Goal: Transaction & Acquisition: Download file/media

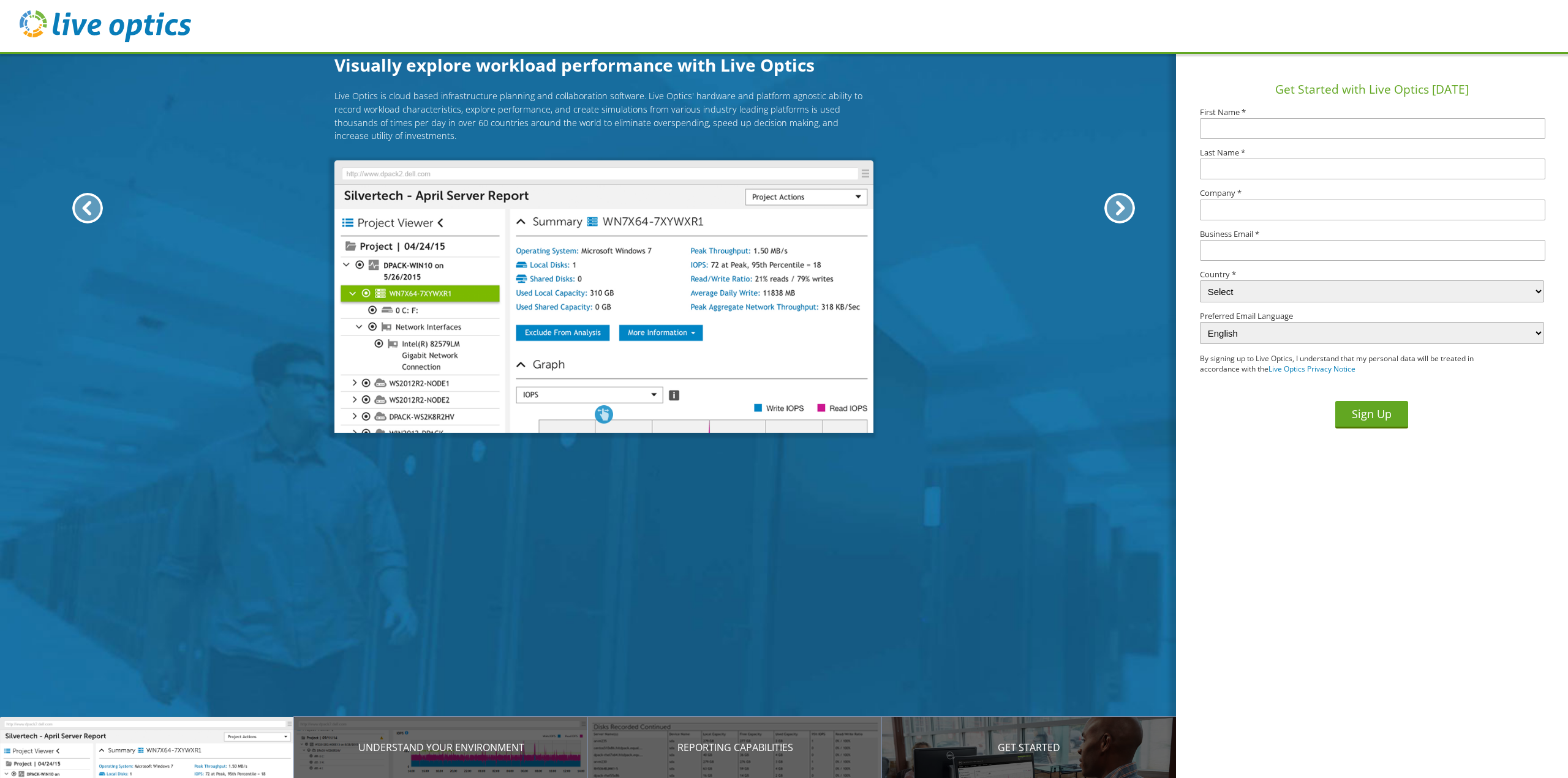
click at [1279, 137] on input "text" at bounding box center [1372, 128] width 346 height 21
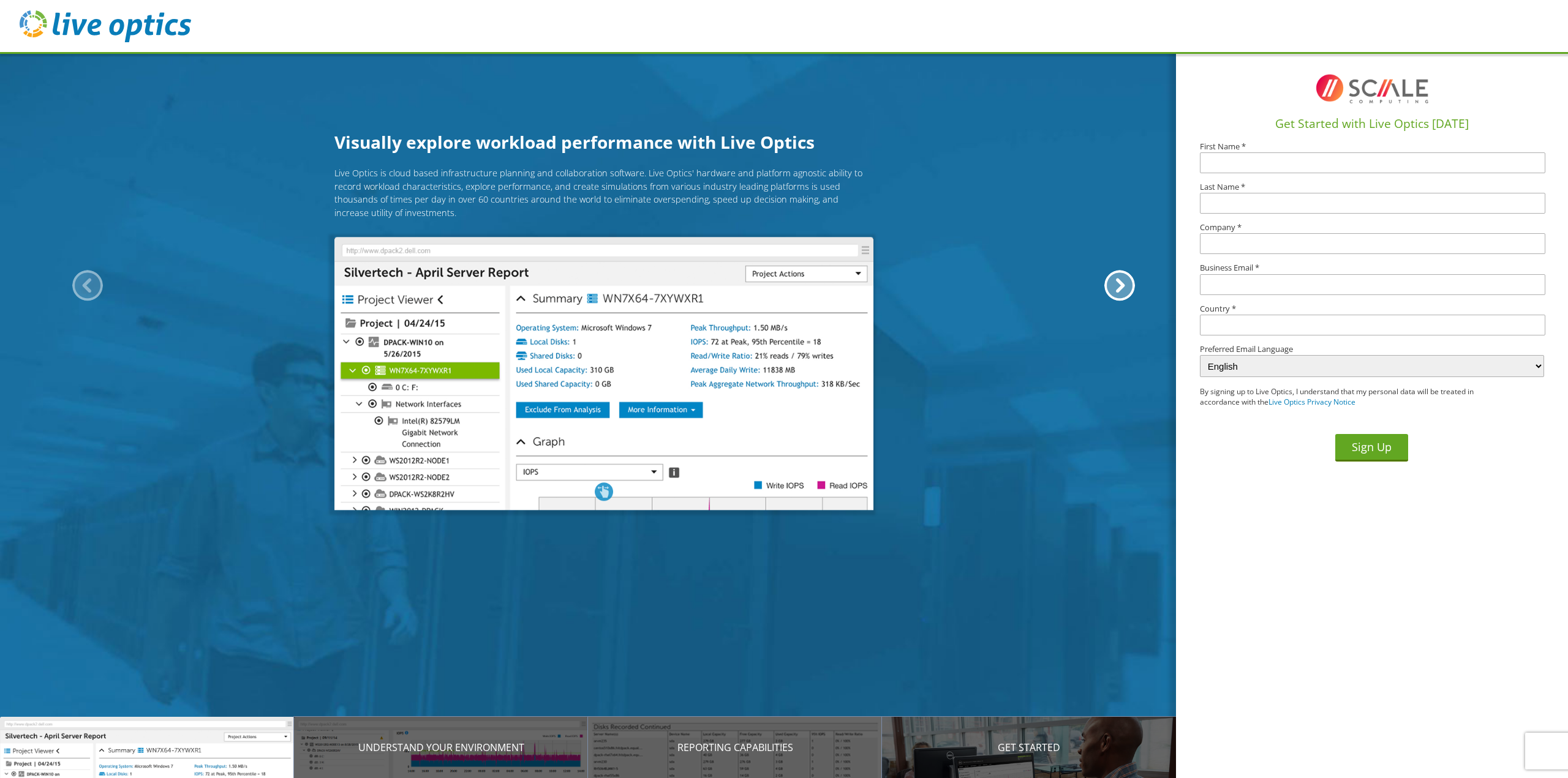
click at [1261, 162] on input "text" at bounding box center [1372, 163] width 346 height 21
type input "Brent"
type input "Currie"
type input "City of Midland MI"
type input "bcurrie@midland-mi.org"
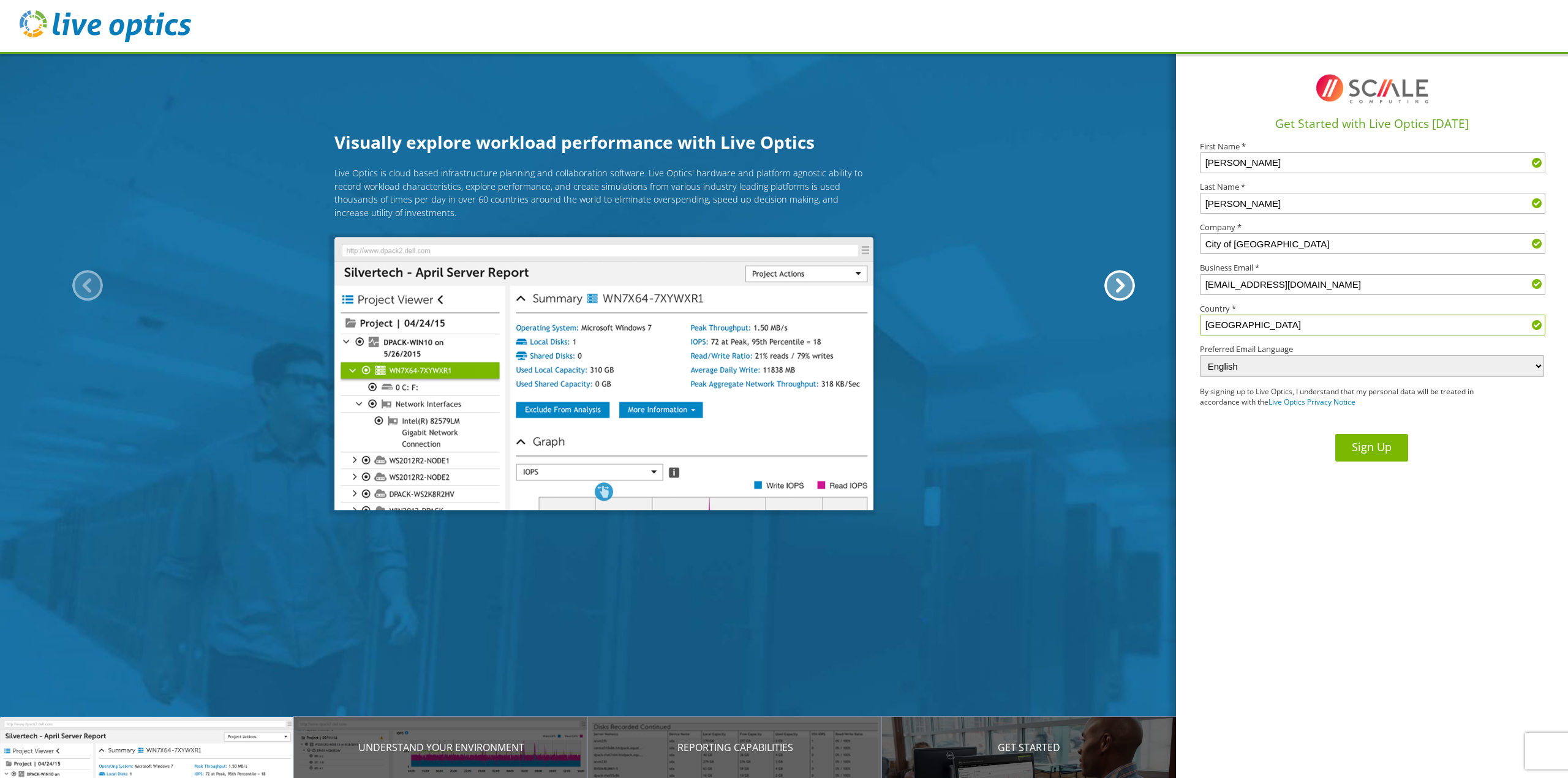
type input "United States"
click at [1374, 451] on button "Sign Up" at bounding box center [1371, 448] width 73 height 28
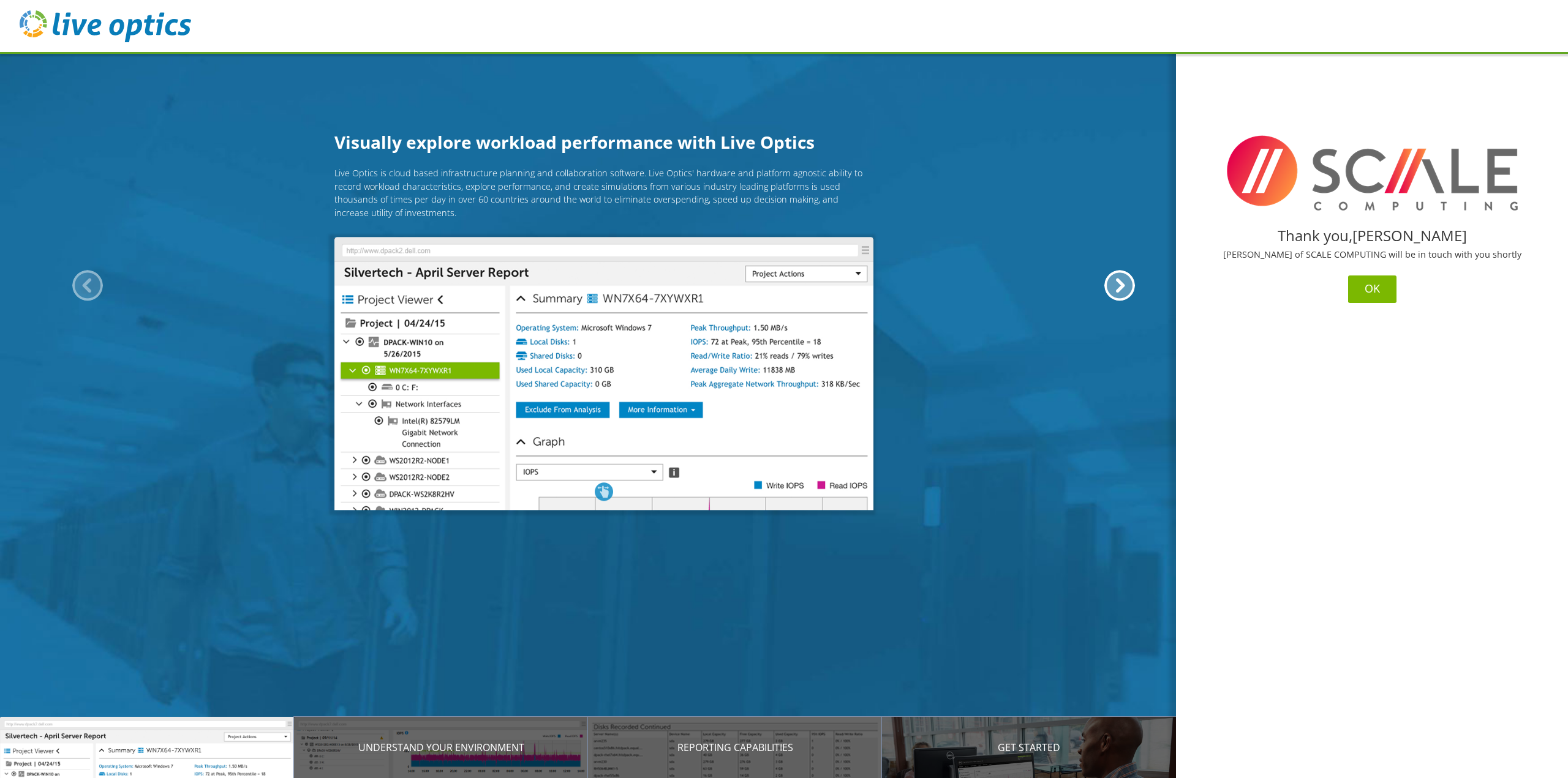
click at [1382, 281] on button "OK" at bounding box center [1372, 290] width 48 height 28
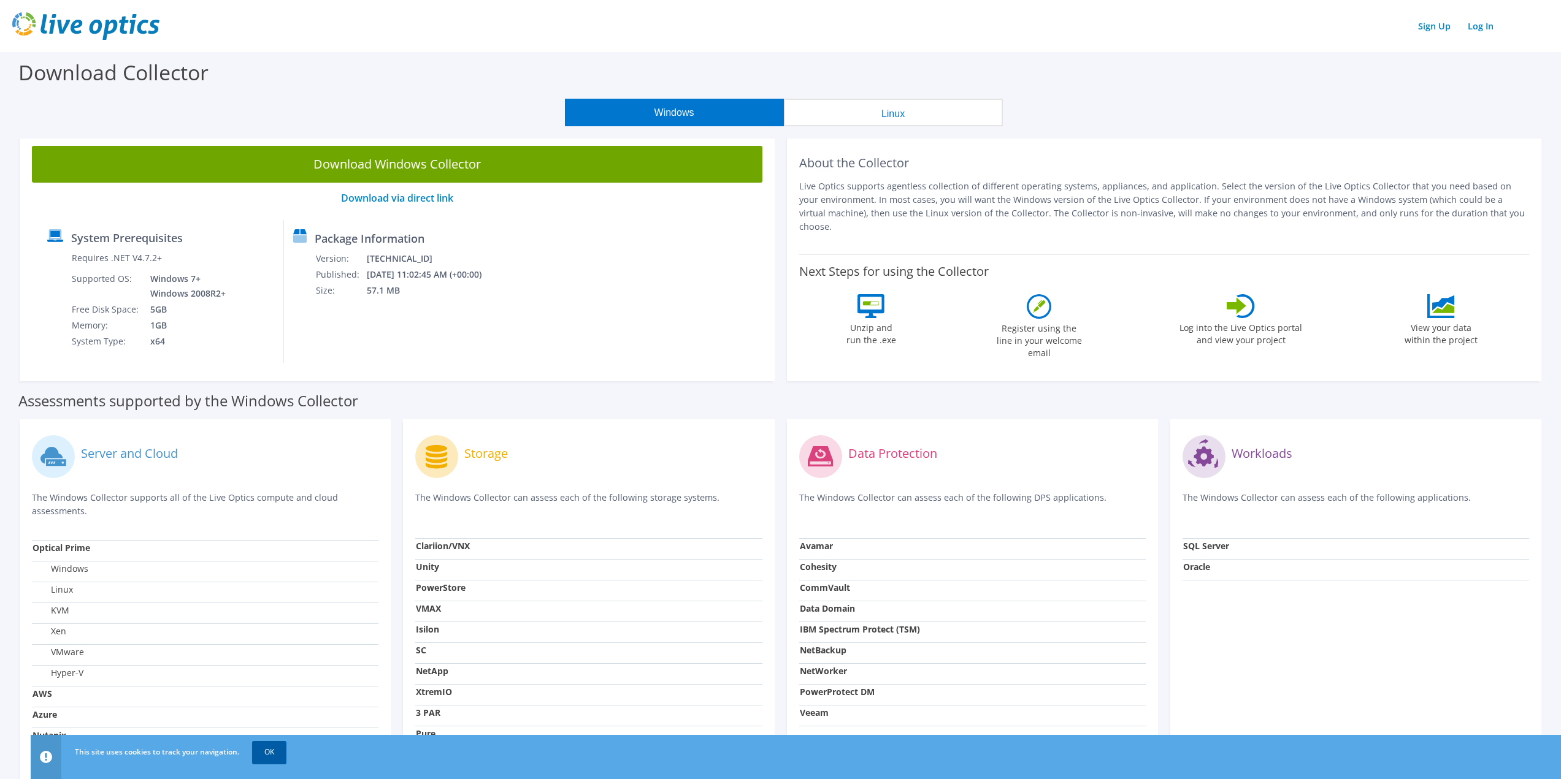
click at [268, 762] on link "OK" at bounding box center [269, 752] width 34 height 22
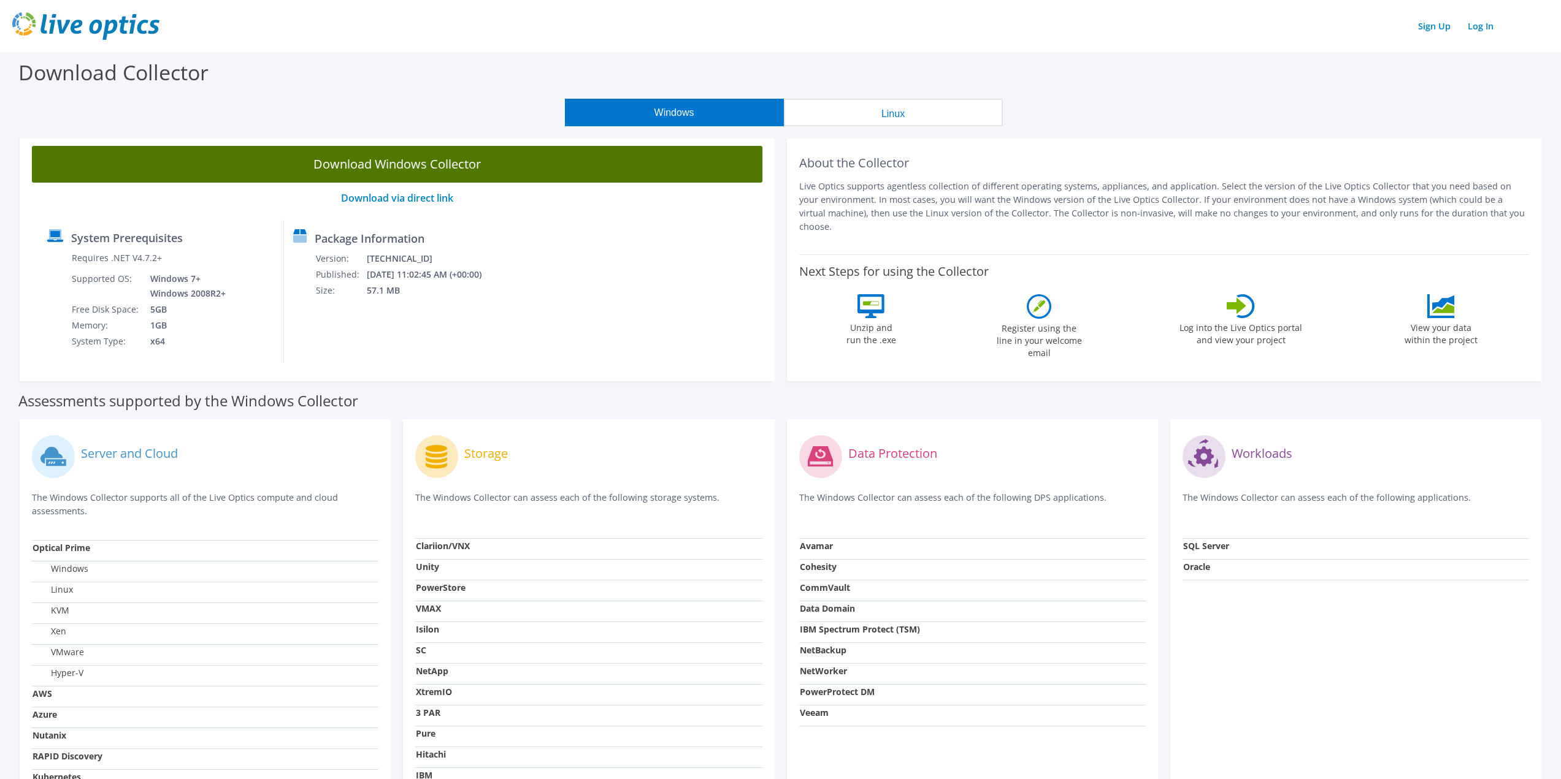
click at [435, 161] on link "Download Windows Collector" at bounding box center [397, 164] width 730 height 37
